Goal: Find specific page/section: Find specific page/section

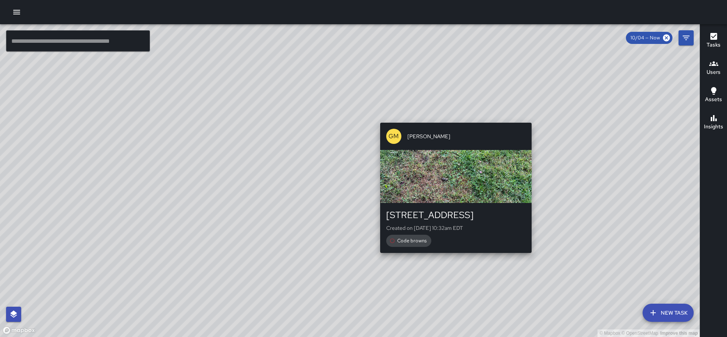
click at [453, 119] on div "© Mapbox © OpenStreetMap Improve this map GM [PERSON_NAME][GEOGRAPHIC_DATA][STR…" at bounding box center [349, 180] width 699 height 313
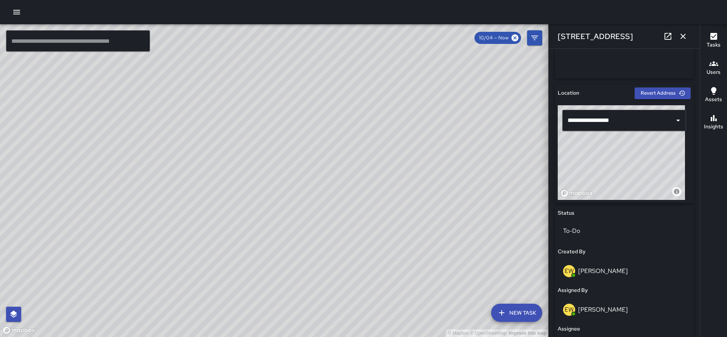
scroll to position [274, 0]
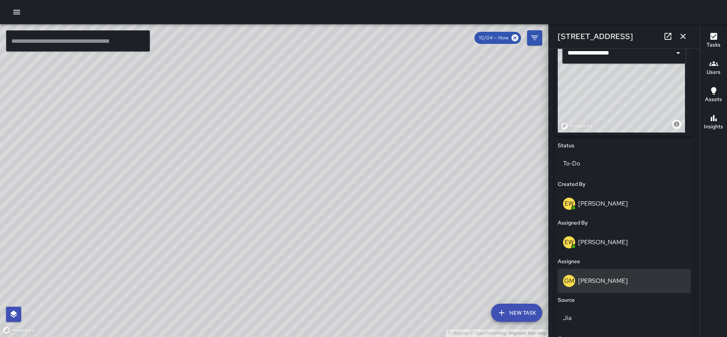
click at [579, 280] on p "[PERSON_NAME]" at bounding box center [603, 281] width 50 height 8
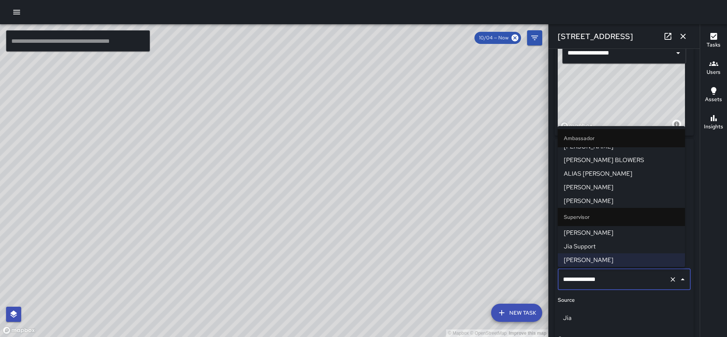
scroll to position [48, 0]
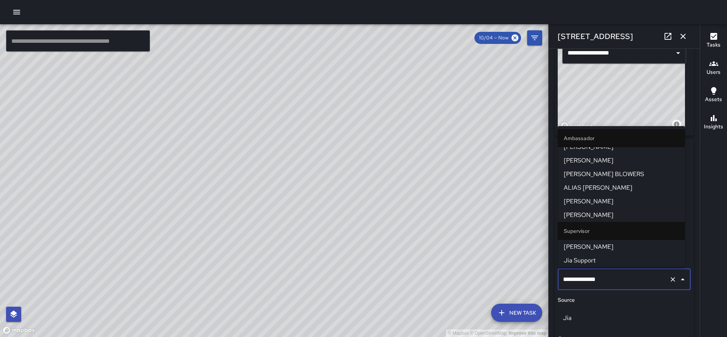
click at [593, 190] on span "ALIAS [PERSON_NAME]" at bounding box center [620, 187] width 115 height 9
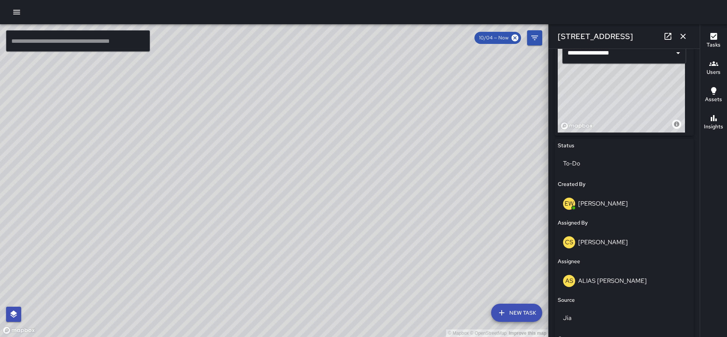
click at [165, 177] on div "© Mapbox © OpenStreetMap Improve this map" at bounding box center [274, 180] width 548 height 313
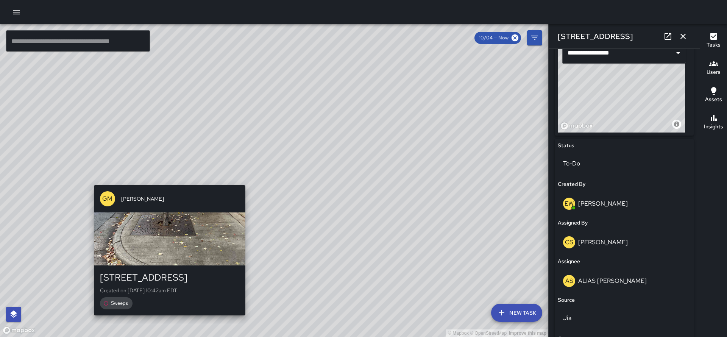
click at [164, 180] on div "© Mapbox © OpenStreetMap Improve this map GM [PERSON_NAME] 1 [GEOGRAPHIC_DATA] …" at bounding box center [274, 180] width 548 height 313
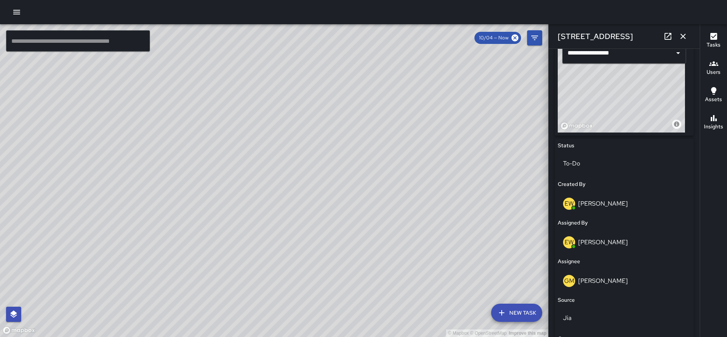
type input "**********"
click at [636, 277] on div "GM [PERSON_NAME]" at bounding box center [624, 281] width 122 height 12
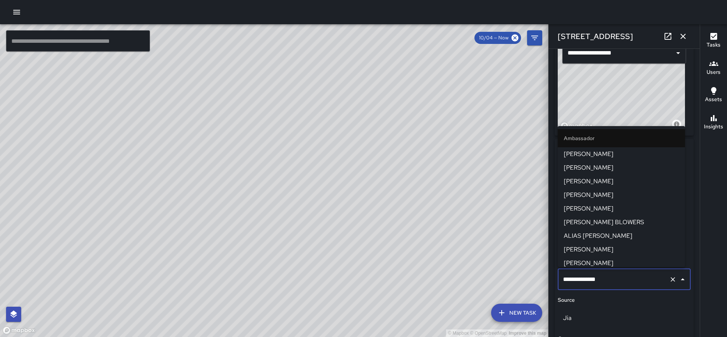
scroll to position [62, 0]
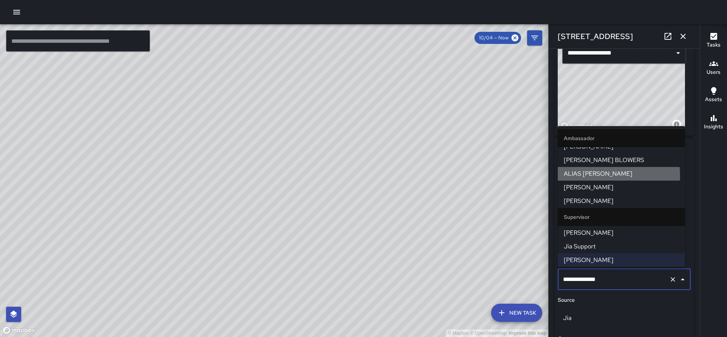
click at [580, 176] on span "ALIAS [PERSON_NAME]" at bounding box center [620, 173] width 115 height 9
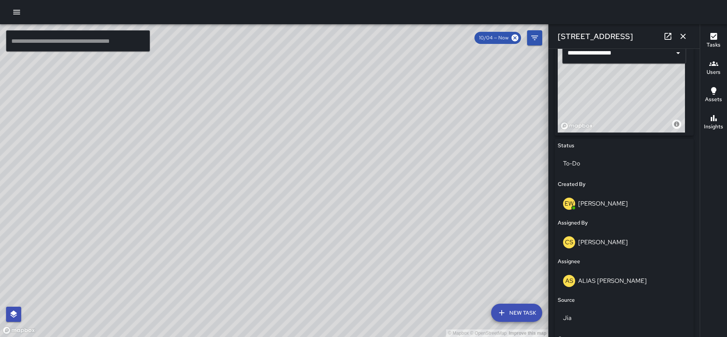
click at [249, 163] on div "© Mapbox © OpenStreetMap Improve this map GM [PERSON_NAME] [STREET_ADDRESS] Cre…" at bounding box center [274, 180] width 548 height 313
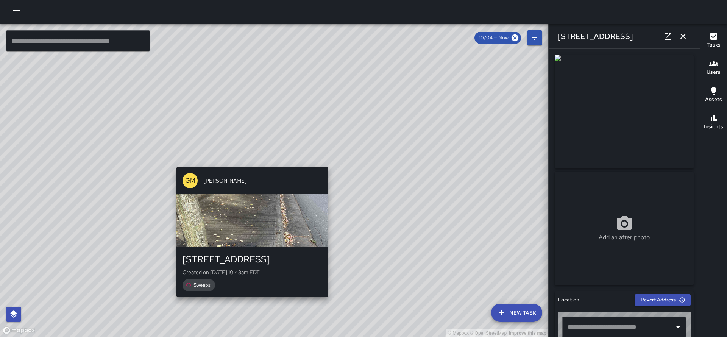
type input "**********"
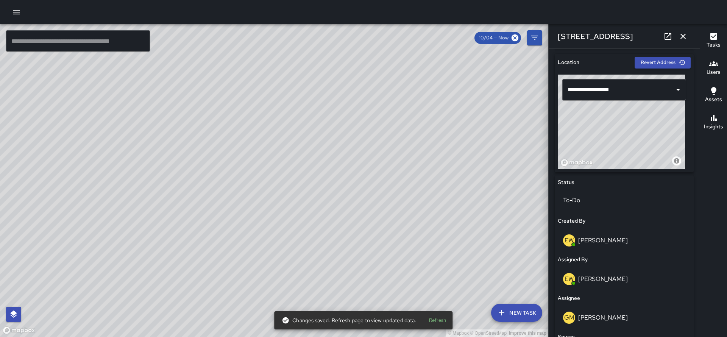
scroll to position [303, 0]
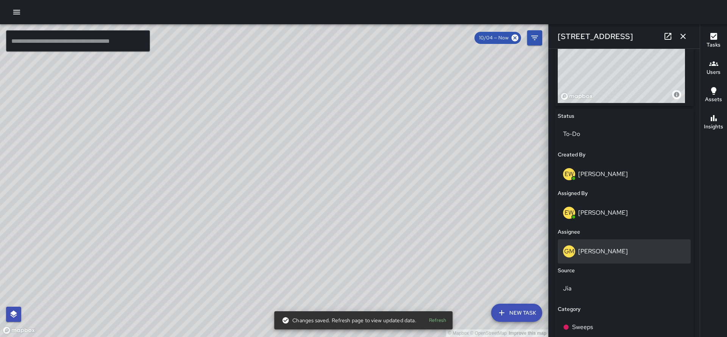
click at [582, 239] on div "GM [PERSON_NAME]" at bounding box center [623, 251] width 133 height 24
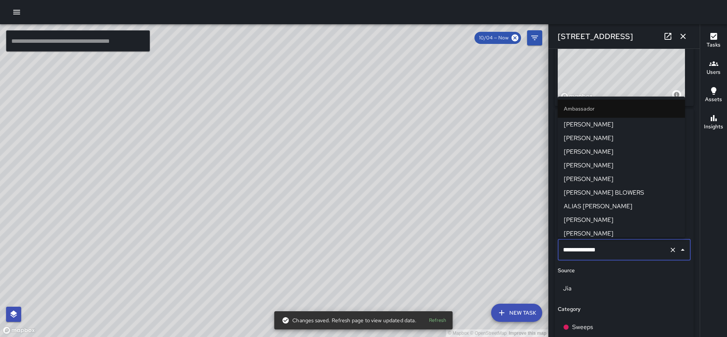
scroll to position [62, 0]
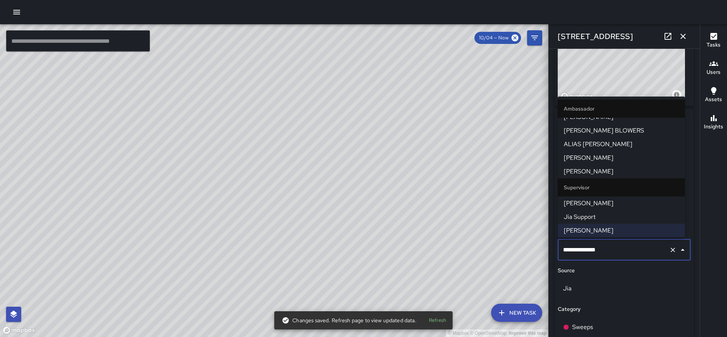
click at [589, 146] on span "ALIAS [PERSON_NAME]" at bounding box center [620, 144] width 115 height 9
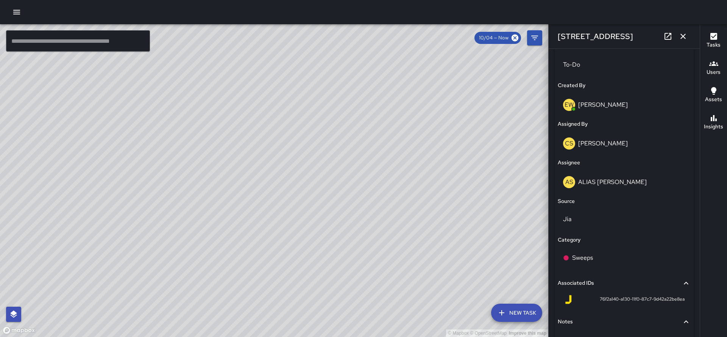
scroll to position [417, 0]
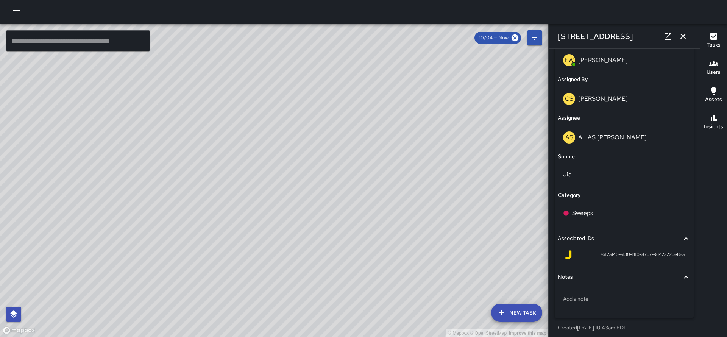
drag, startPoint x: 478, startPoint y: 272, endPoint x: 168, endPoint y: 156, distance: 331.0
click at [168, 156] on div "© Mapbox © OpenStreetMap Improve this map" at bounding box center [274, 180] width 548 height 313
drag, startPoint x: 374, startPoint y: 194, endPoint x: 309, endPoint y: 176, distance: 67.4
click at [309, 176] on div "© Mapbox © OpenStreetMap Improve this map" at bounding box center [274, 180] width 548 height 313
click at [530, 32] on button "Filters" at bounding box center [534, 37] width 15 height 15
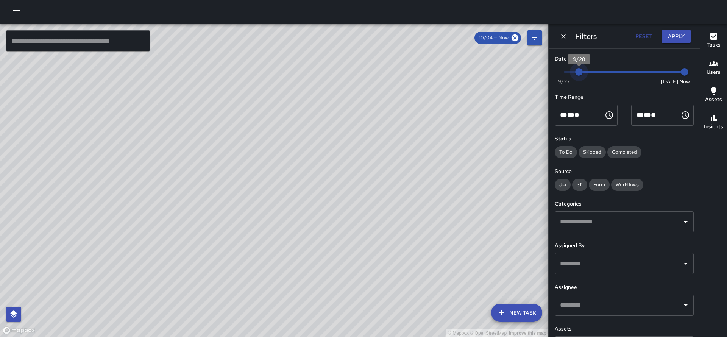
drag, startPoint x: 658, startPoint y: 72, endPoint x: 579, endPoint y: 71, distance: 79.5
click at [579, 71] on span "9/28" at bounding box center [579, 72] width 8 height 8
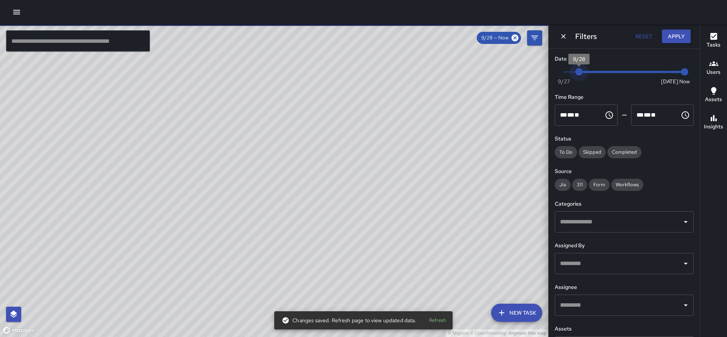
type input "*"
drag, startPoint x: 576, startPoint y: 75, endPoint x: 555, endPoint y: 73, distance: 21.2
click at [555, 73] on div "Now [DATE] [DATE] 10:45 am" at bounding box center [623, 76] width 139 height 21
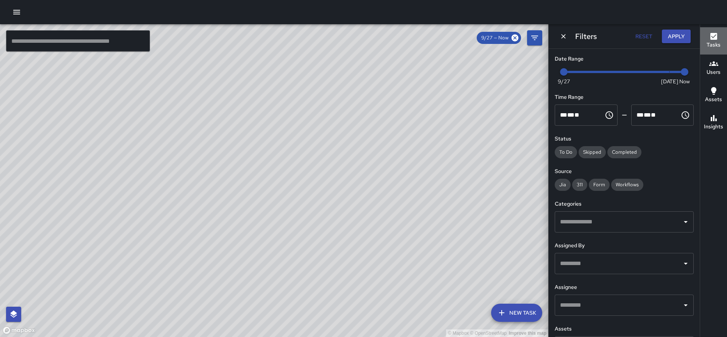
click at [708, 52] on button "Tasks" at bounding box center [713, 40] width 27 height 27
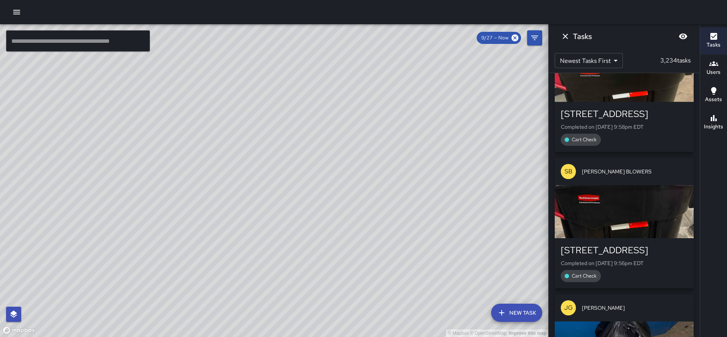
scroll to position [523, 0]
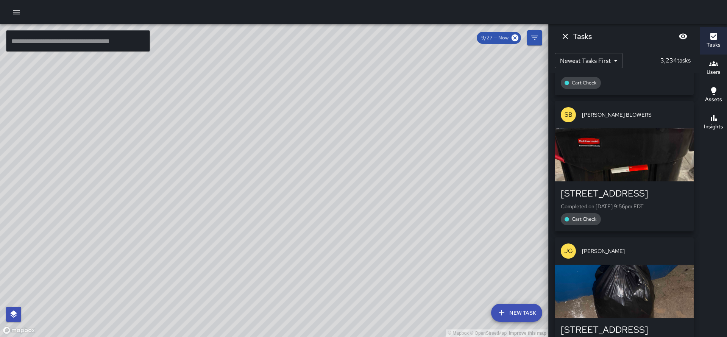
drag, startPoint x: 463, startPoint y: 97, endPoint x: 462, endPoint y: 93, distance: 4.1
click at [462, 93] on div "© Mapbox © OpenStreetMap Improve this map" at bounding box center [274, 180] width 548 height 313
drag, startPoint x: 451, startPoint y: 96, endPoint x: 449, endPoint y: 103, distance: 6.7
click at [449, 103] on div "© Mapbox © OpenStreetMap Improve this map" at bounding box center [274, 180] width 548 height 313
click at [565, 35] on icon "Dismiss" at bounding box center [564, 36] width 9 height 9
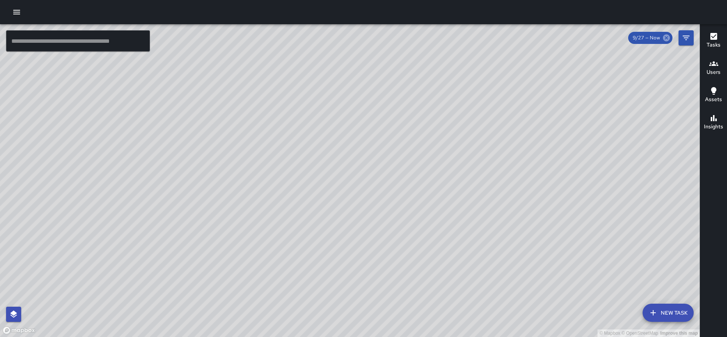
click at [666, 37] on icon at bounding box center [666, 37] width 7 height 7
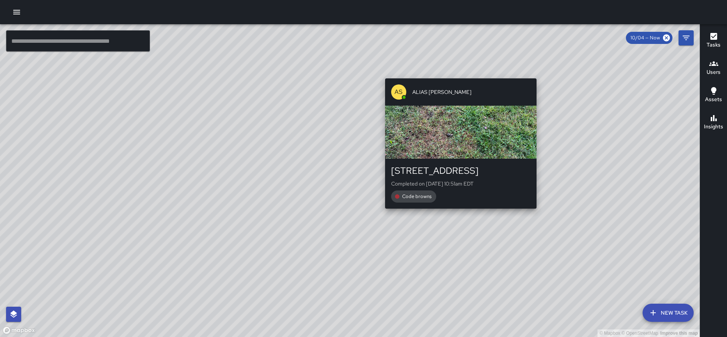
click at [459, 73] on div "© Mapbox © OpenStreetMap Improve this map AS ALIAS [PERSON_NAME] [STREET_ADDRES…" at bounding box center [349, 180] width 699 height 313
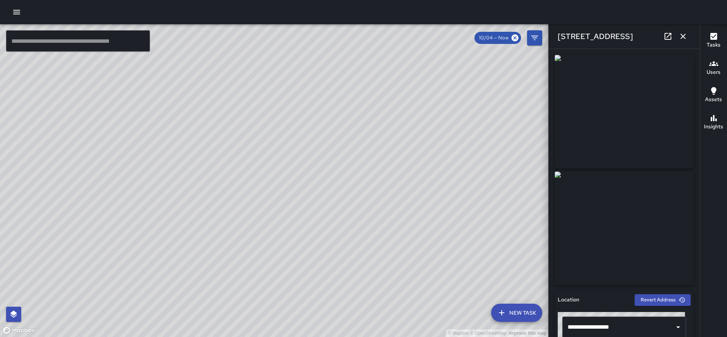
click at [166, 179] on div "© Mapbox © OpenStreetMap Improve this map AS ALIAS [PERSON_NAME] 1 North Pack S…" at bounding box center [274, 180] width 548 height 313
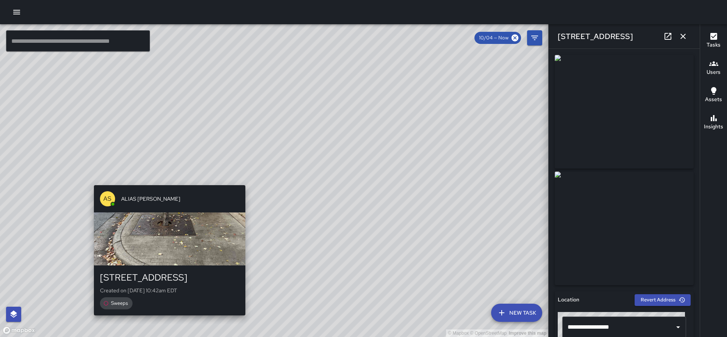
type input "**********"
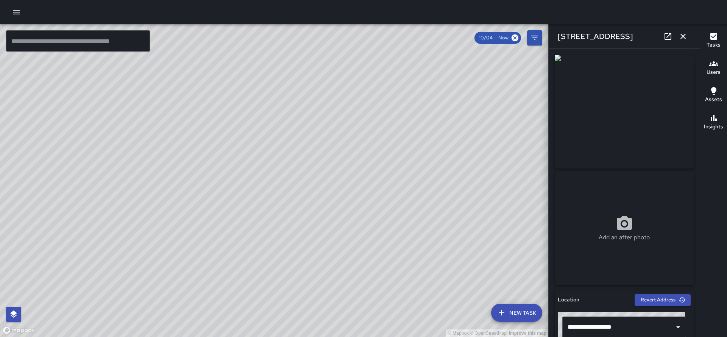
drag, startPoint x: 175, startPoint y: 191, endPoint x: 367, endPoint y: 132, distance: 200.8
click at [367, 132] on div "© Mapbox © OpenStreetMap Improve this map" at bounding box center [274, 180] width 548 height 313
